Goal: Information Seeking & Learning: Find specific page/section

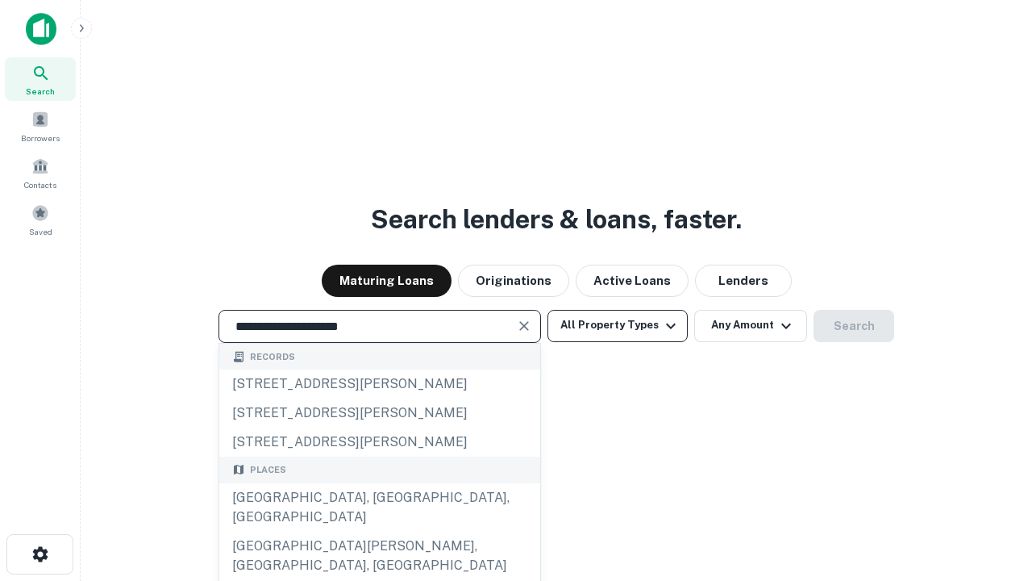
click at [379, 531] on div "[GEOGRAPHIC_DATA], [GEOGRAPHIC_DATA], [GEOGRAPHIC_DATA]" at bounding box center [379, 507] width 321 height 48
click at [618, 325] on button "All Property Types" at bounding box center [618, 326] width 140 height 32
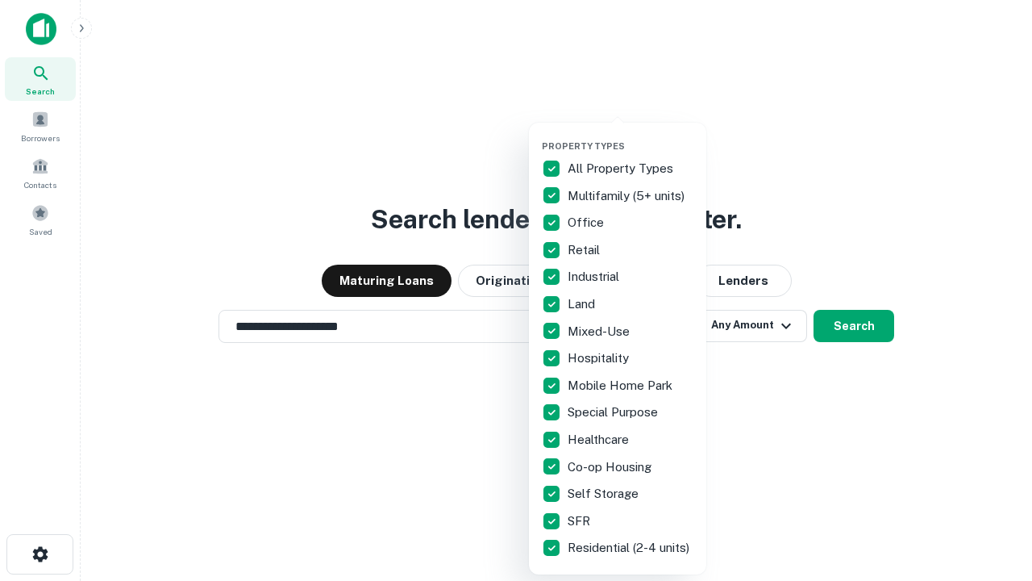
type input "**********"
click at [631, 135] on button "button" at bounding box center [630, 135] width 177 height 1
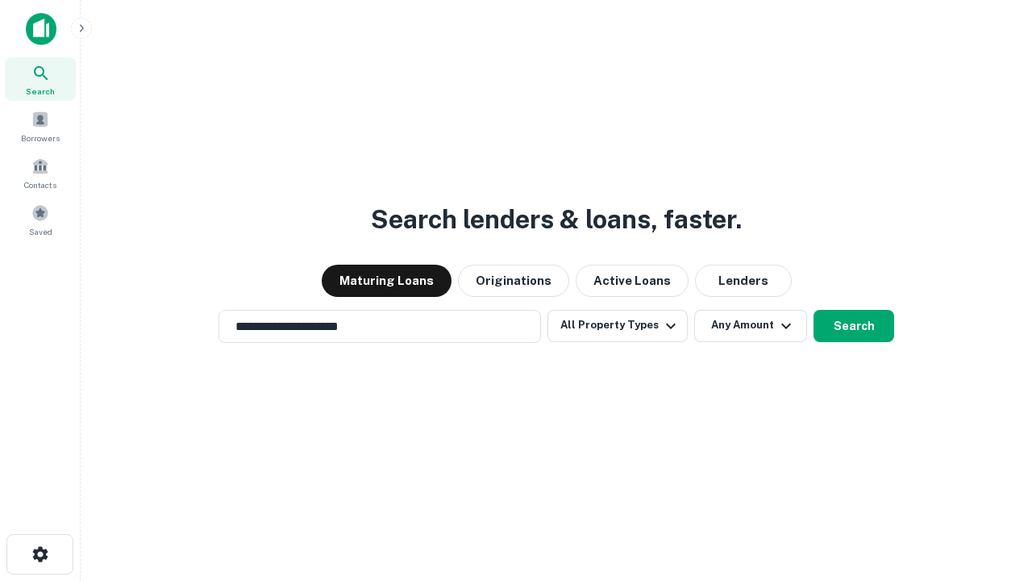
scroll to position [10, 194]
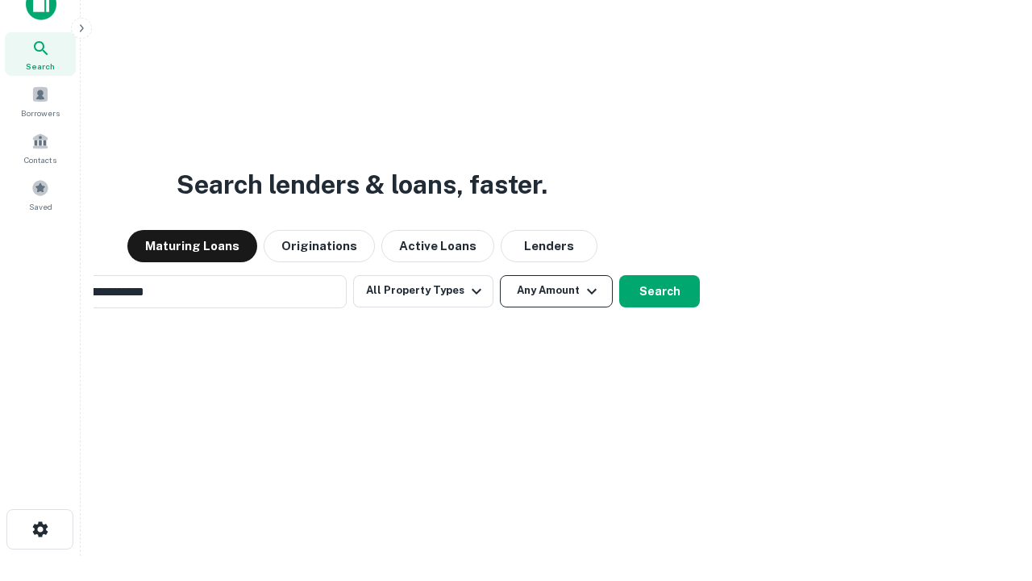
click at [500, 275] on button "Any Amount" at bounding box center [556, 291] width 113 height 32
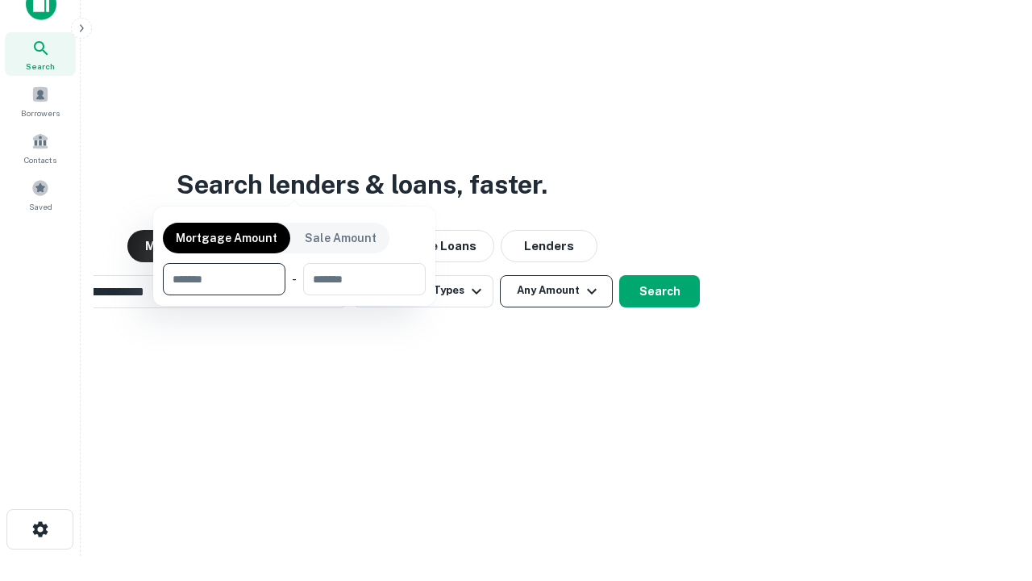
scroll to position [26, 0]
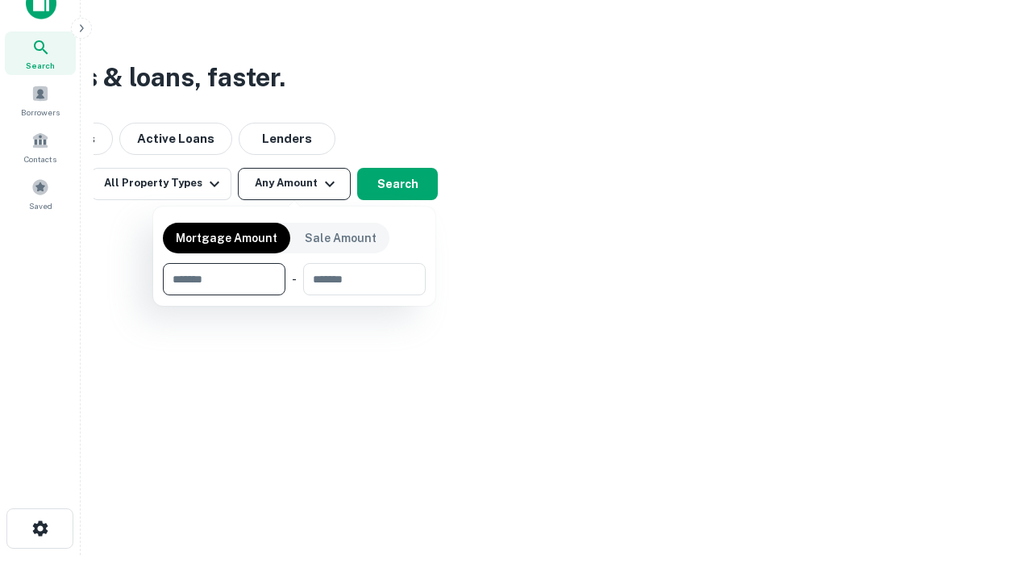
type input "*******"
click at [294, 295] on button "button" at bounding box center [294, 295] width 263 height 1
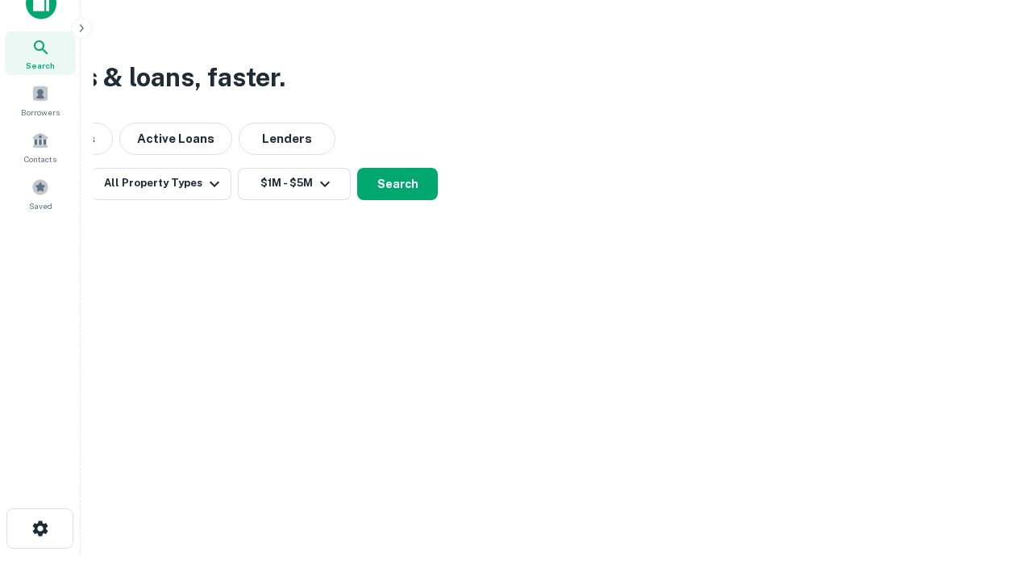
scroll to position [10, 298]
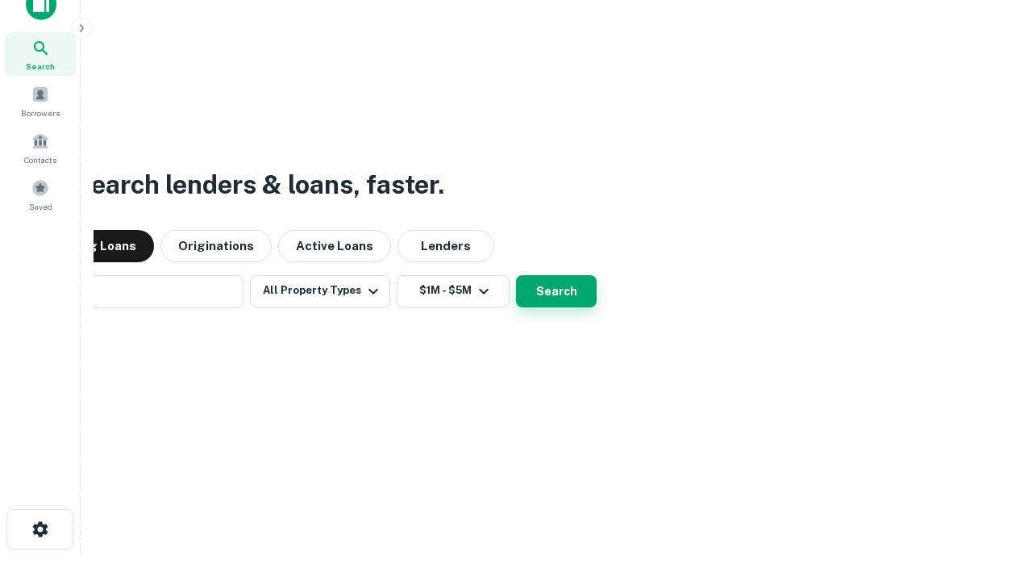
click at [516, 275] on button "Search" at bounding box center [556, 291] width 81 height 32
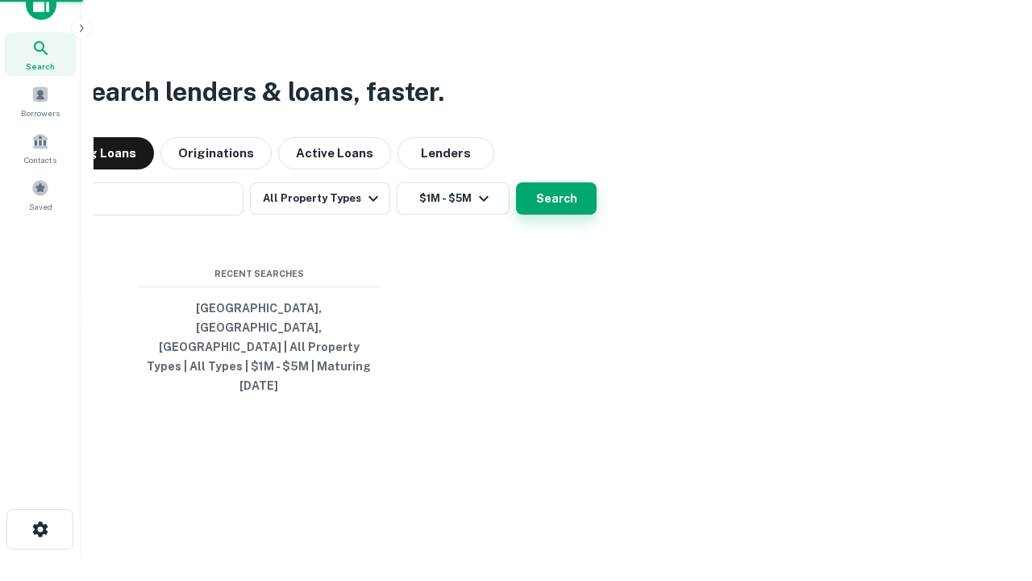
scroll to position [43, 456]
